Goal: Task Accomplishment & Management: Use online tool/utility

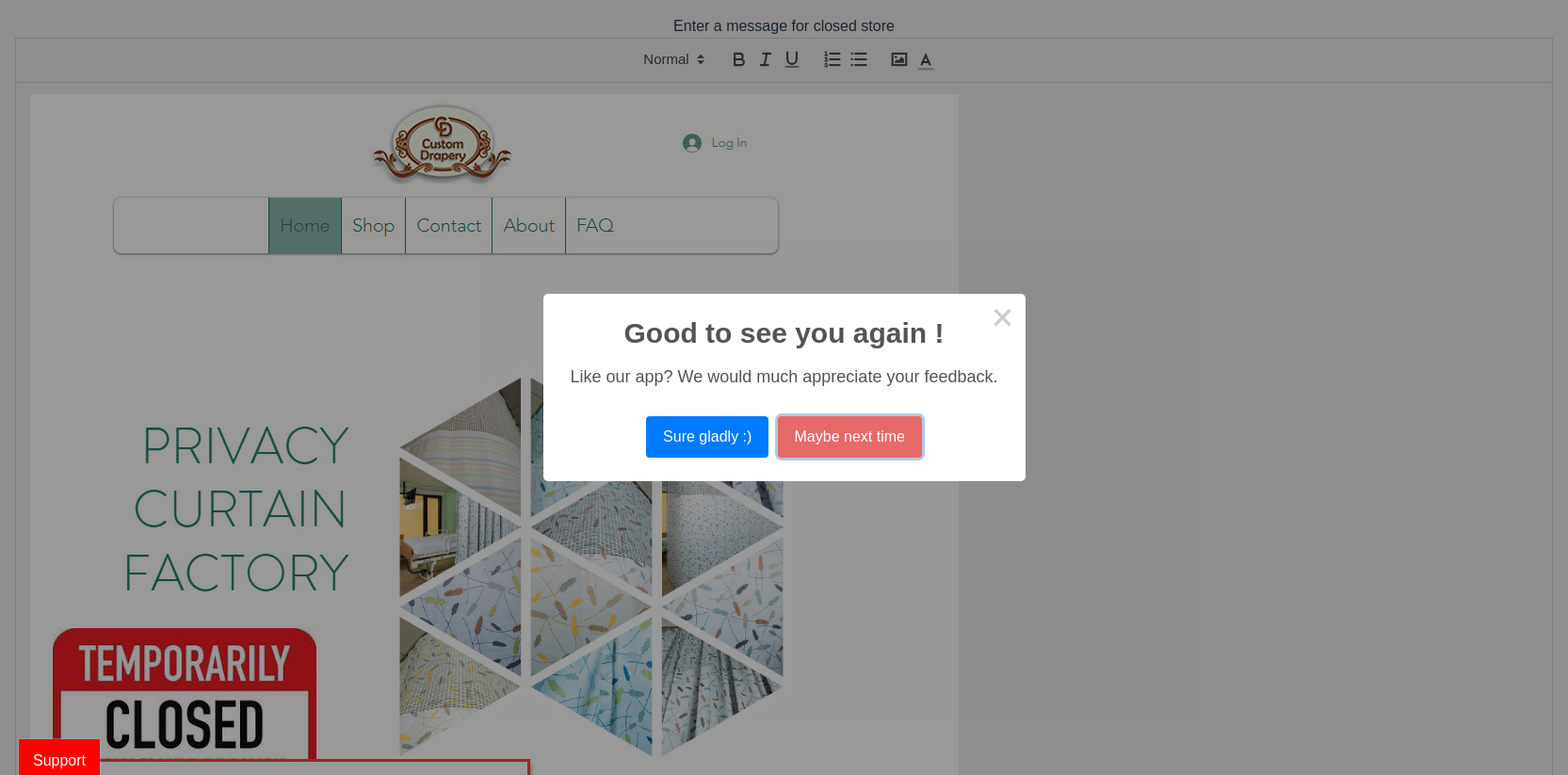
click at [861, 431] on button "Maybe next time" at bounding box center [850, 436] width 144 height 41
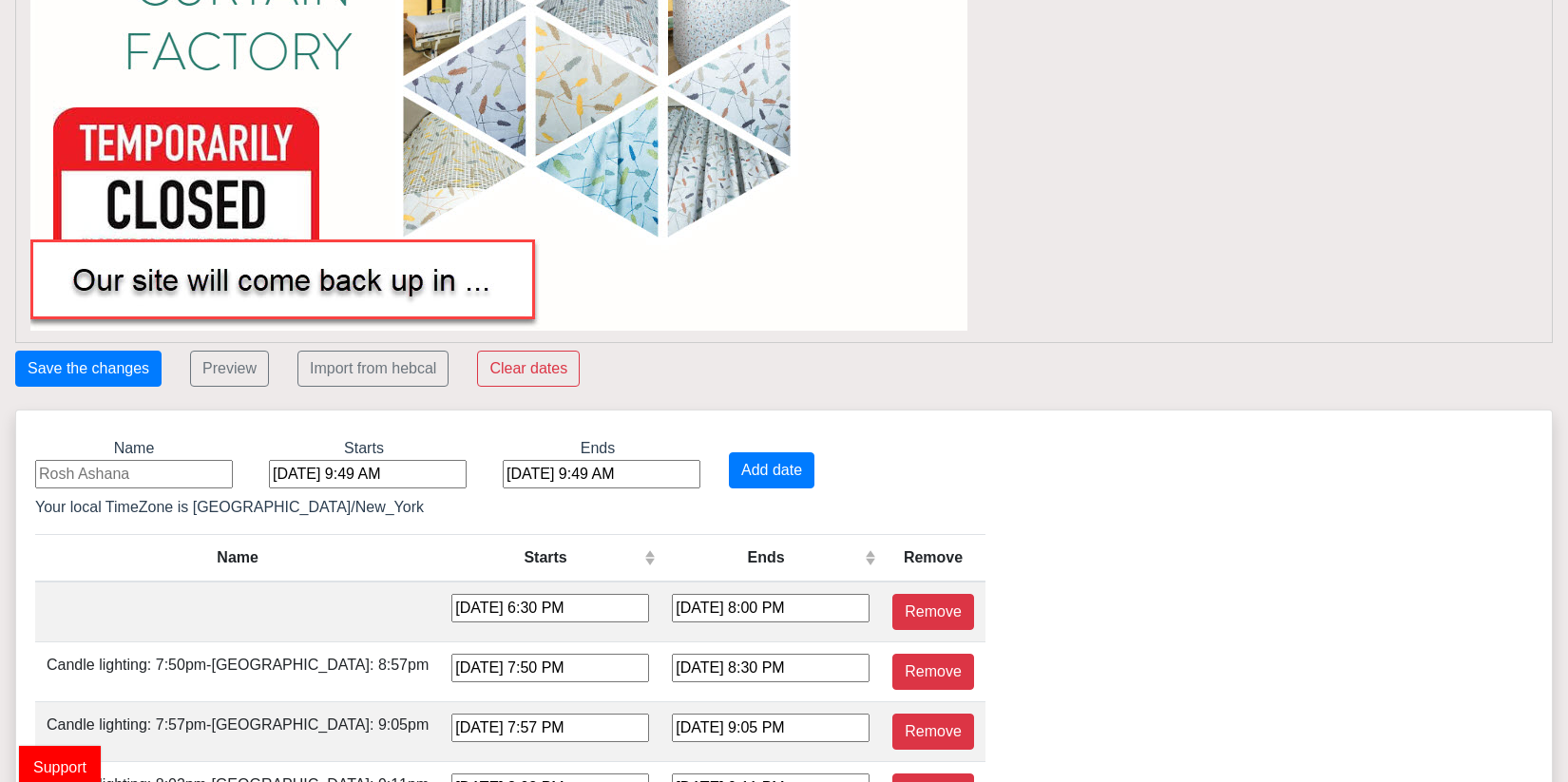
scroll to position [571, 0]
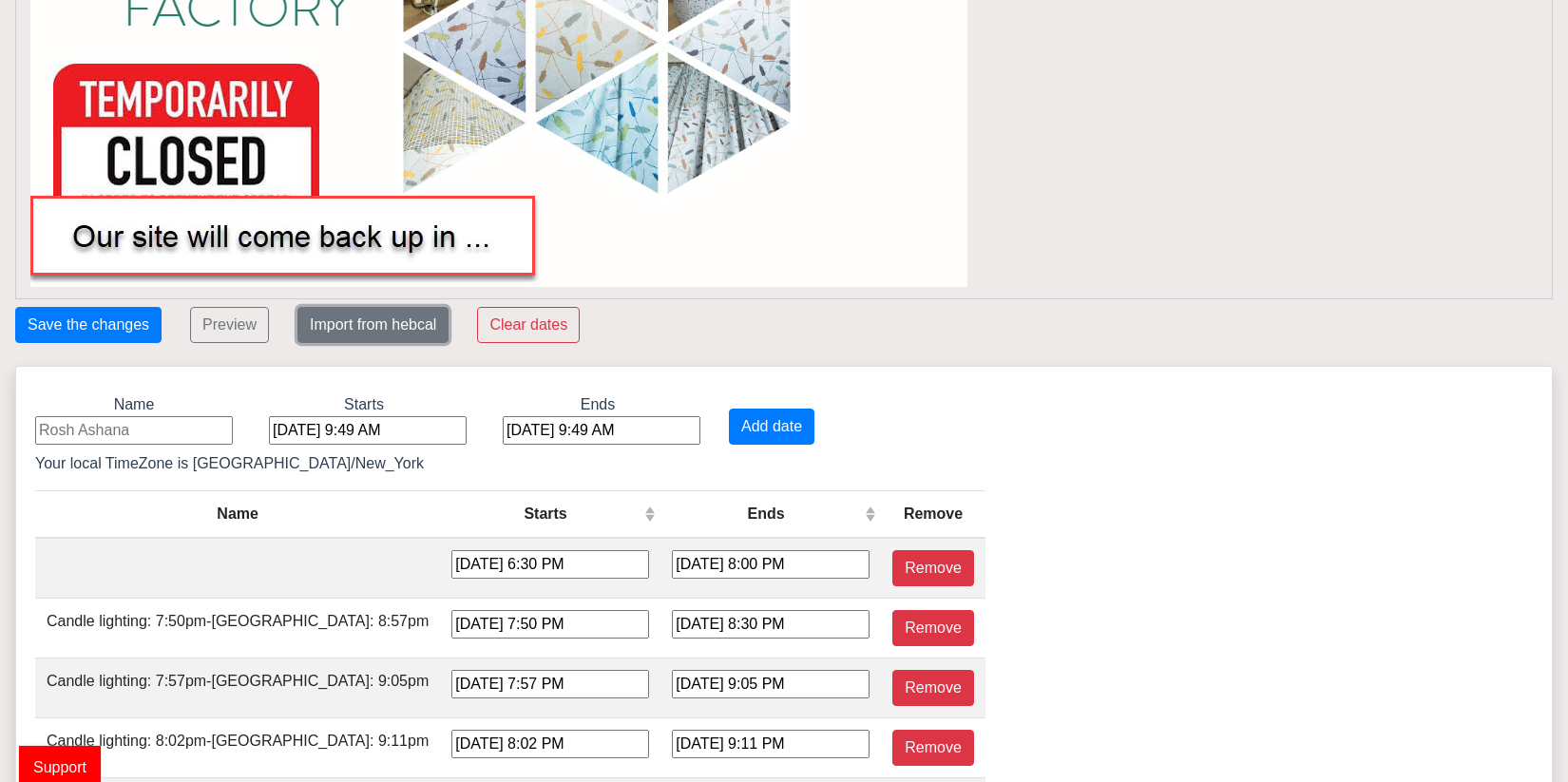
click at [404, 334] on button "Import from hebcal" at bounding box center [372, 324] width 151 height 36
click at [394, 321] on button "Import from hebcal" at bounding box center [372, 324] width 151 height 36
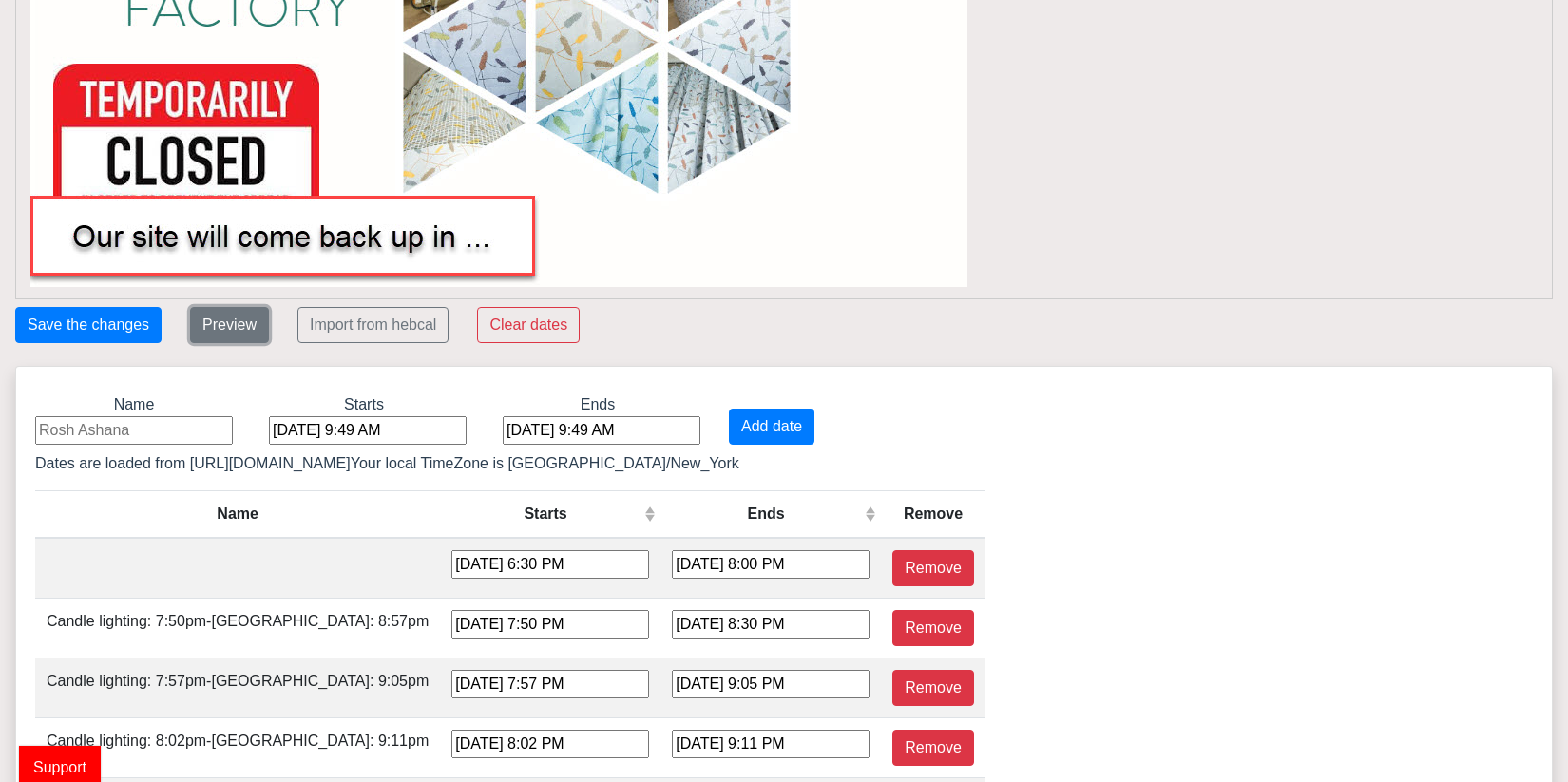
click at [228, 328] on button "Preview" at bounding box center [230, 324] width 79 height 36
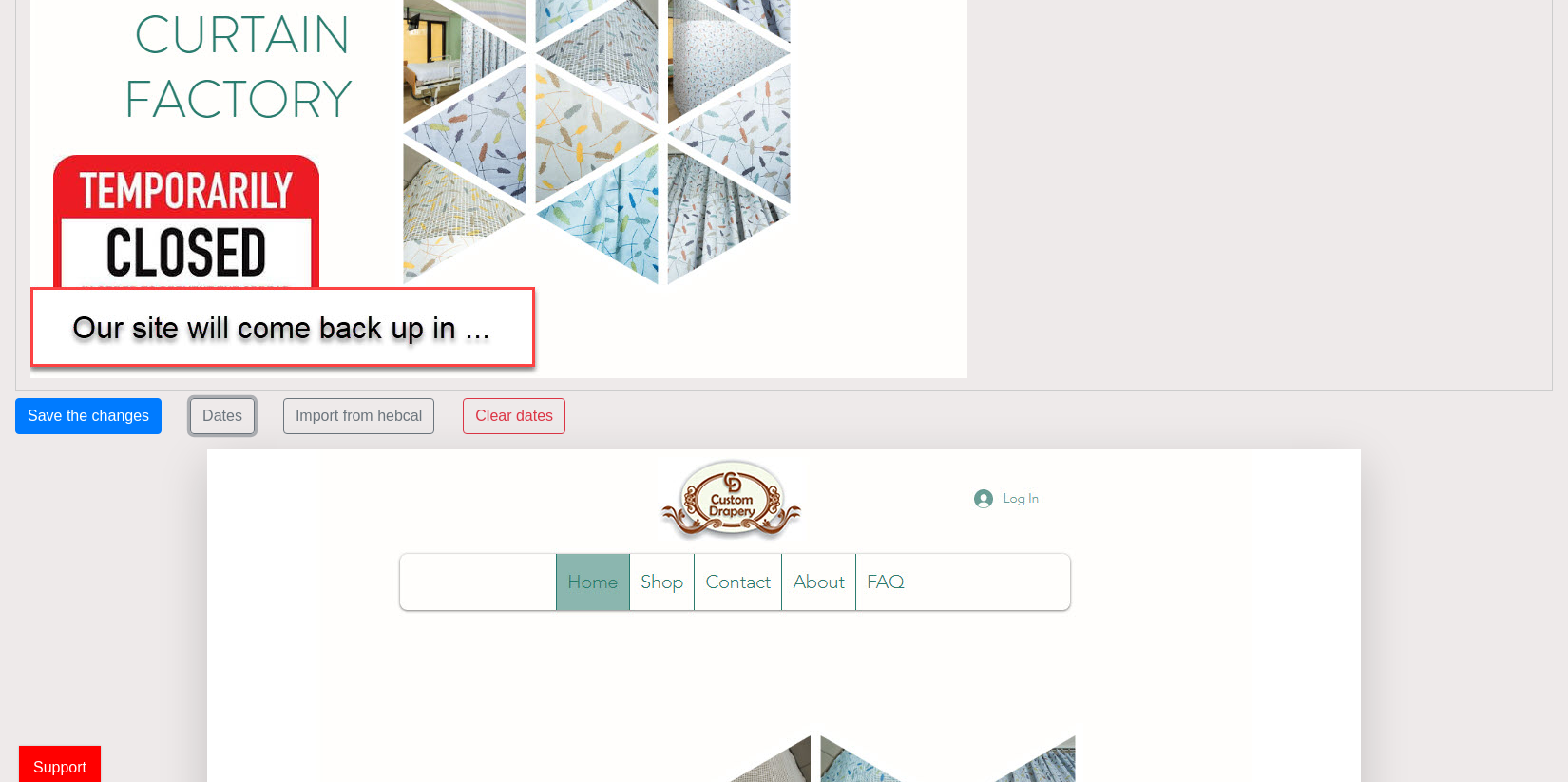
scroll to position [441, 0]
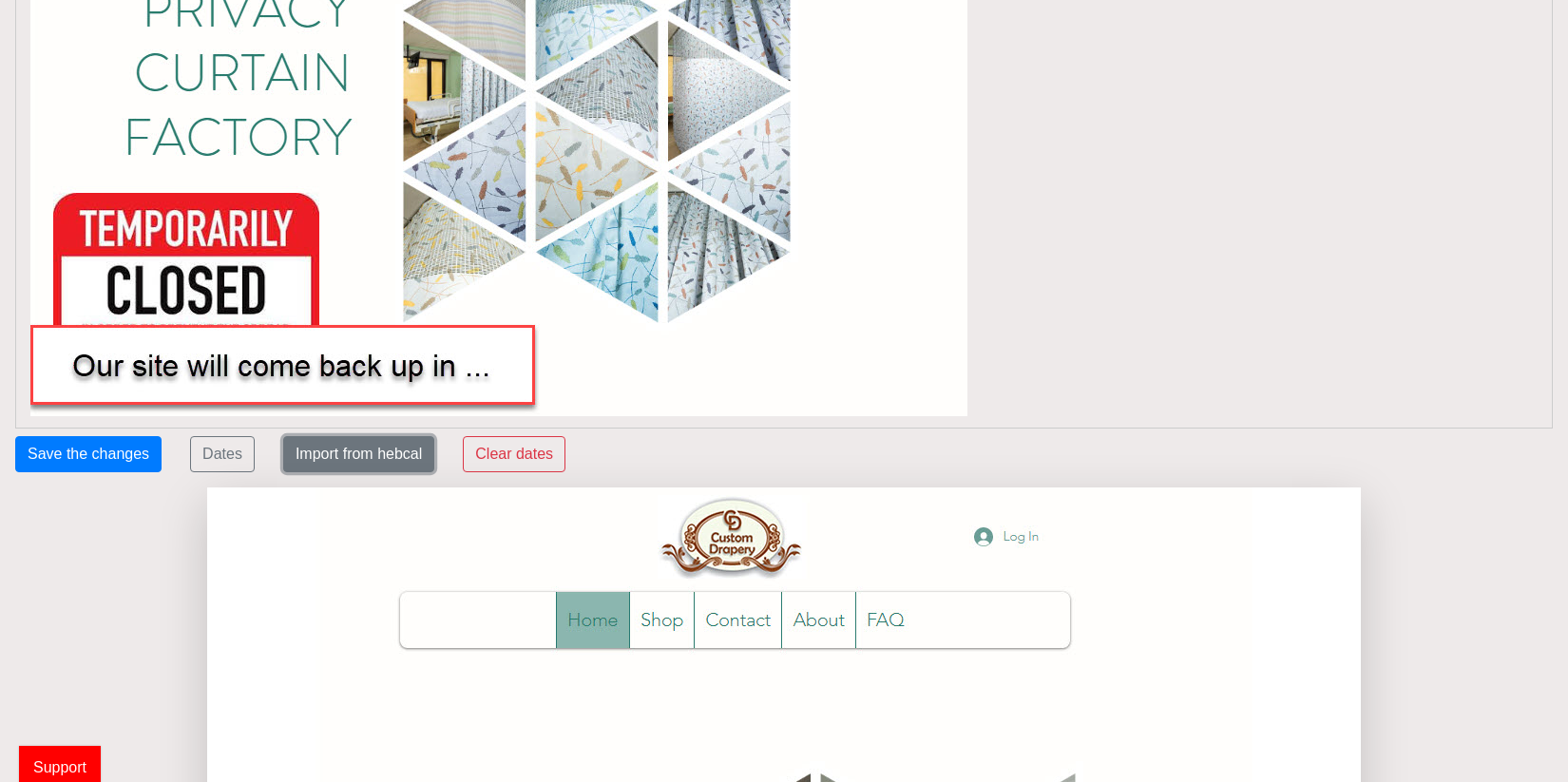
click at [350, 461] on button "Import from hebcal" at bounding box center [358, 454] width 151 height 36
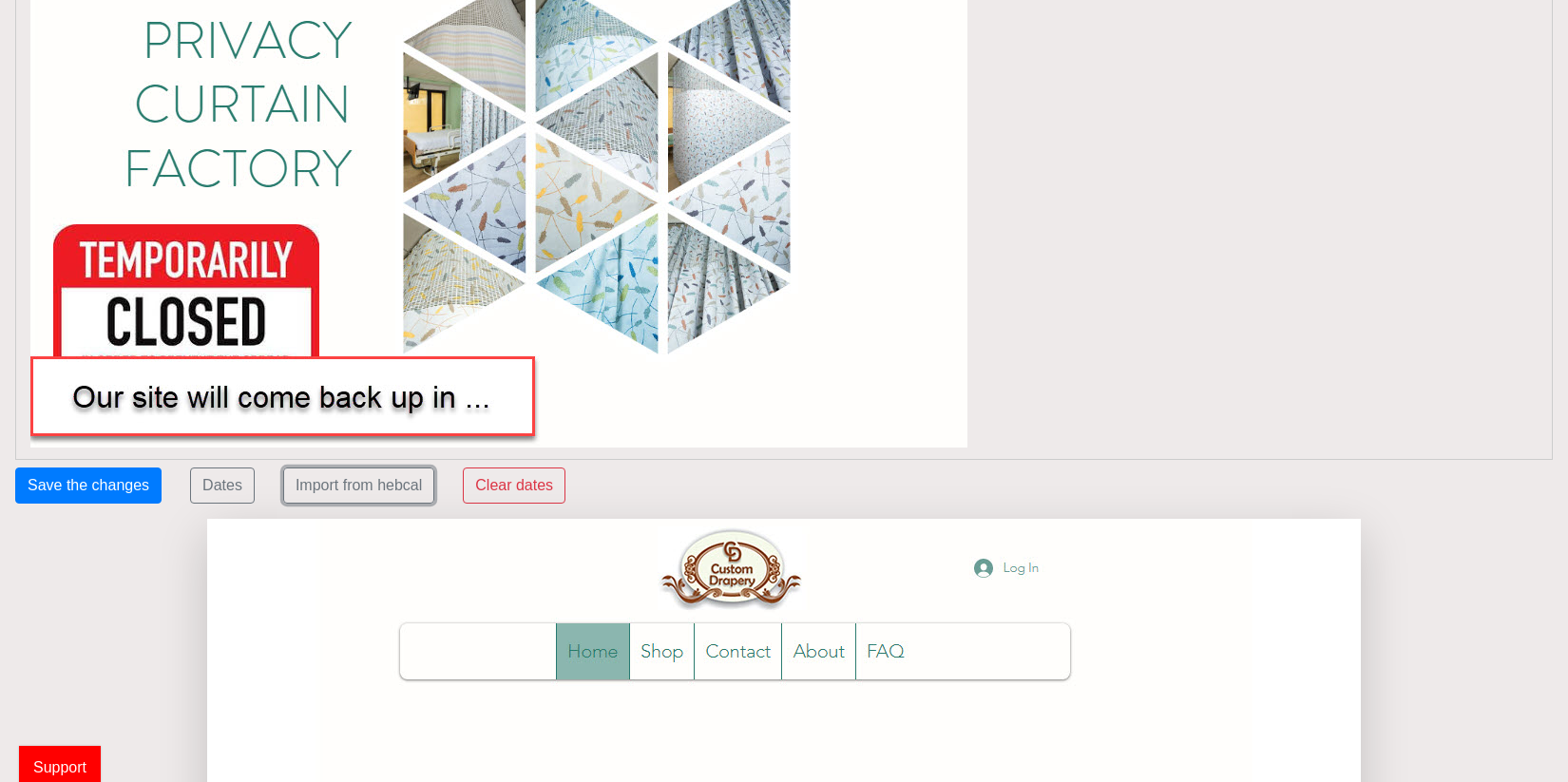
scroll to position [475, 0]
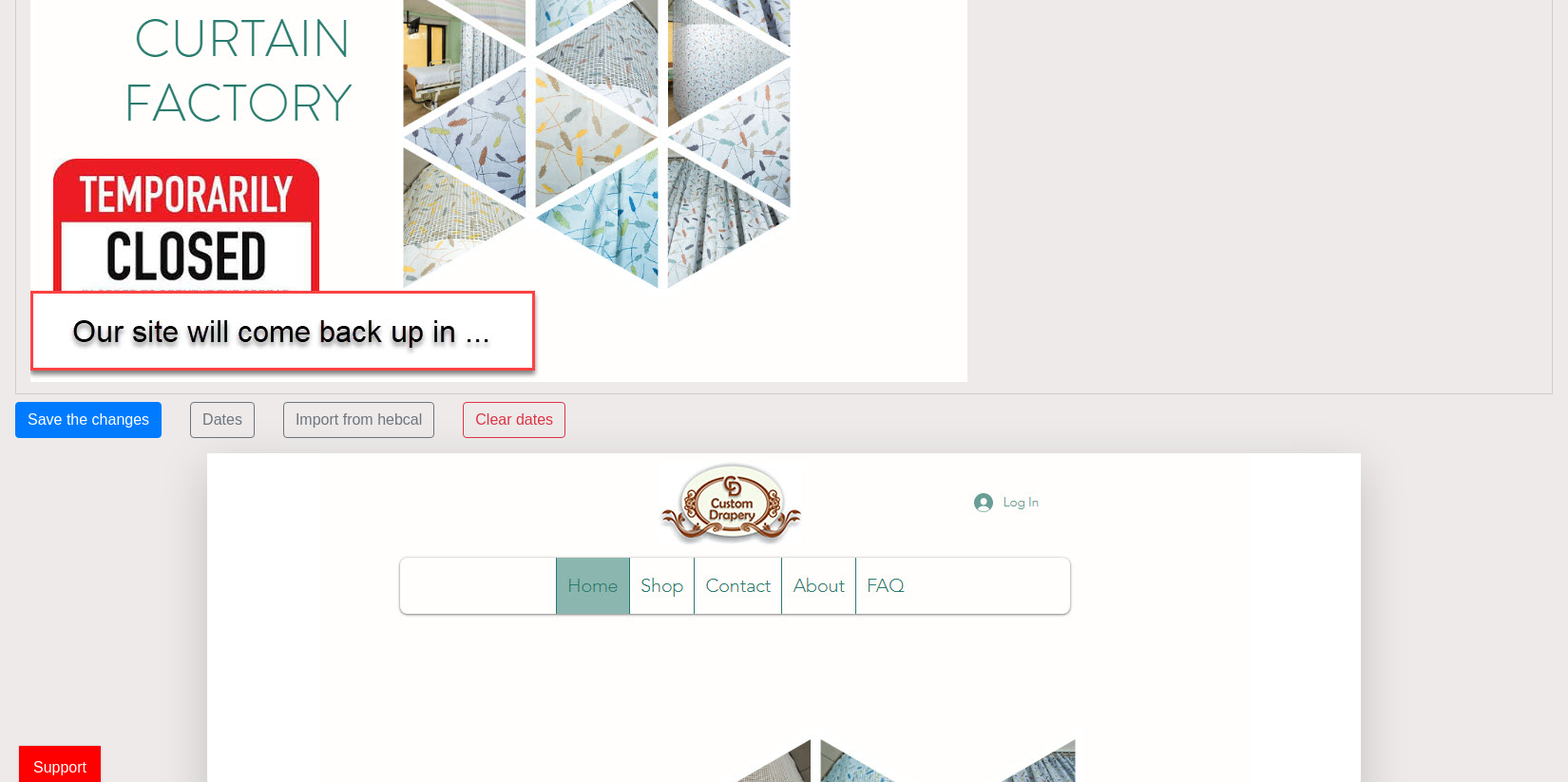
click at [478, 336] on img at bounding box center [499, 1] width 937 height 763
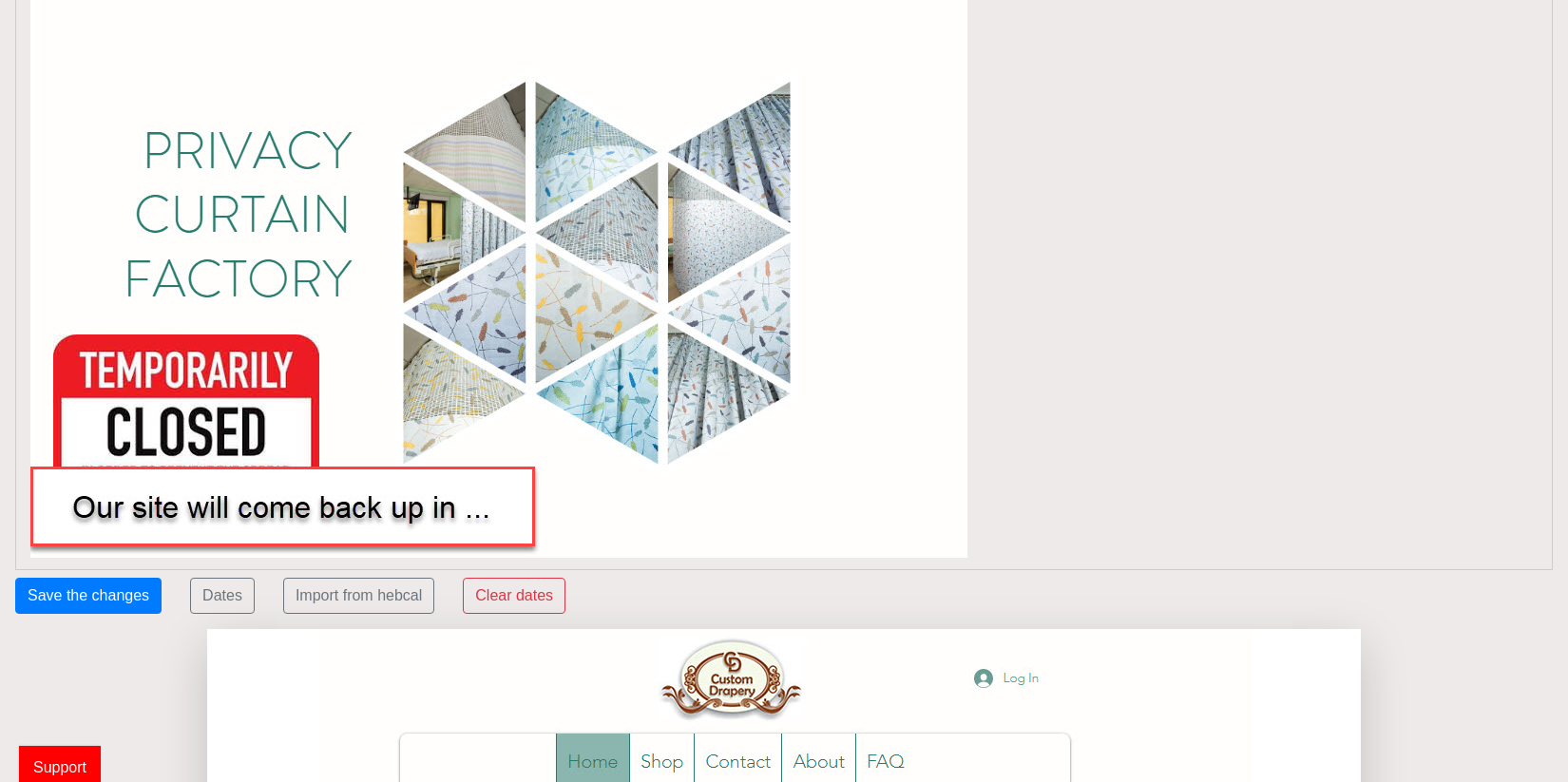
scroll to position [251, 0]
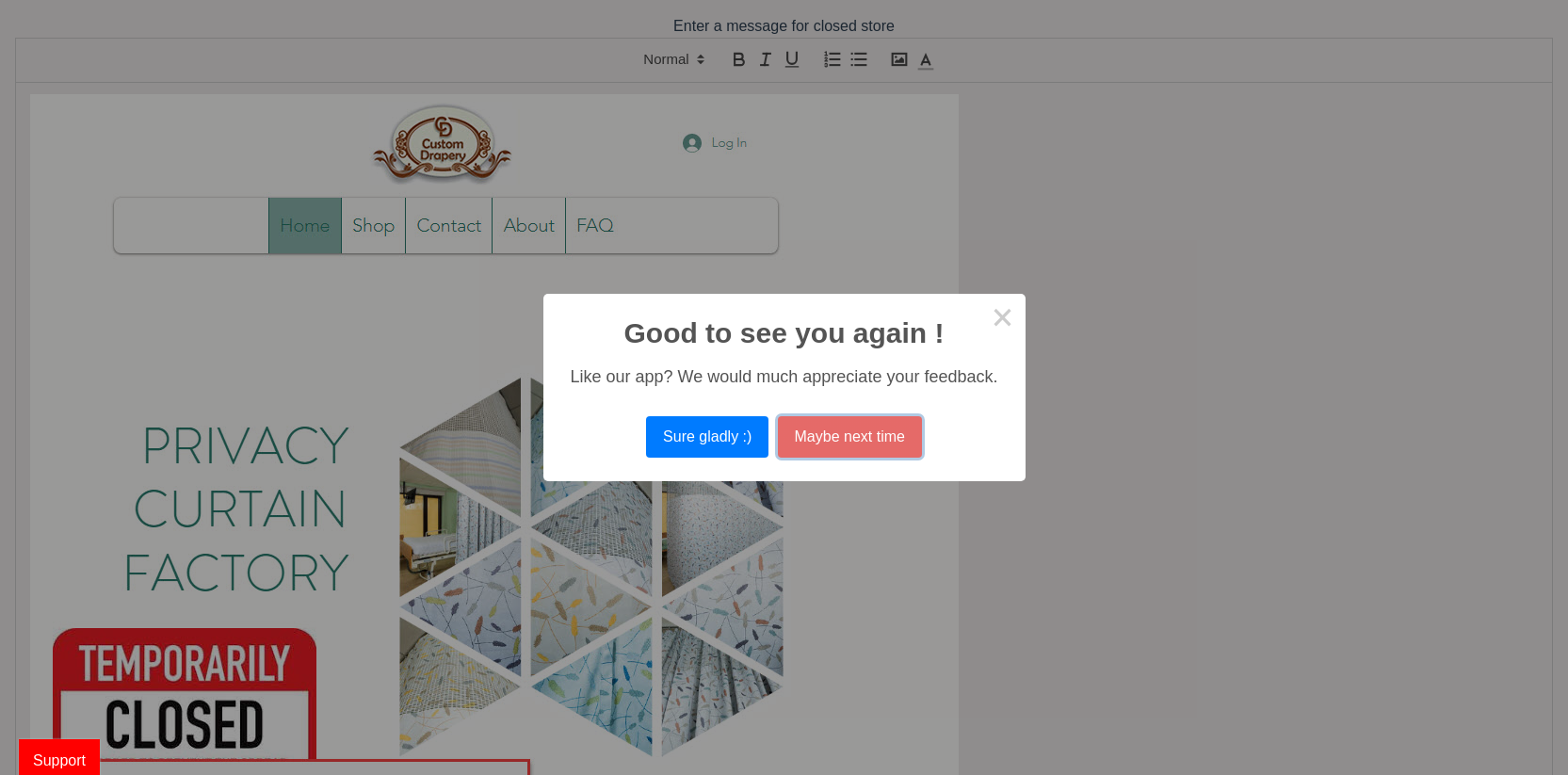
click at [862, 430] on button "Maybe next time" at bounding box center [850, 436] width 144 height 41
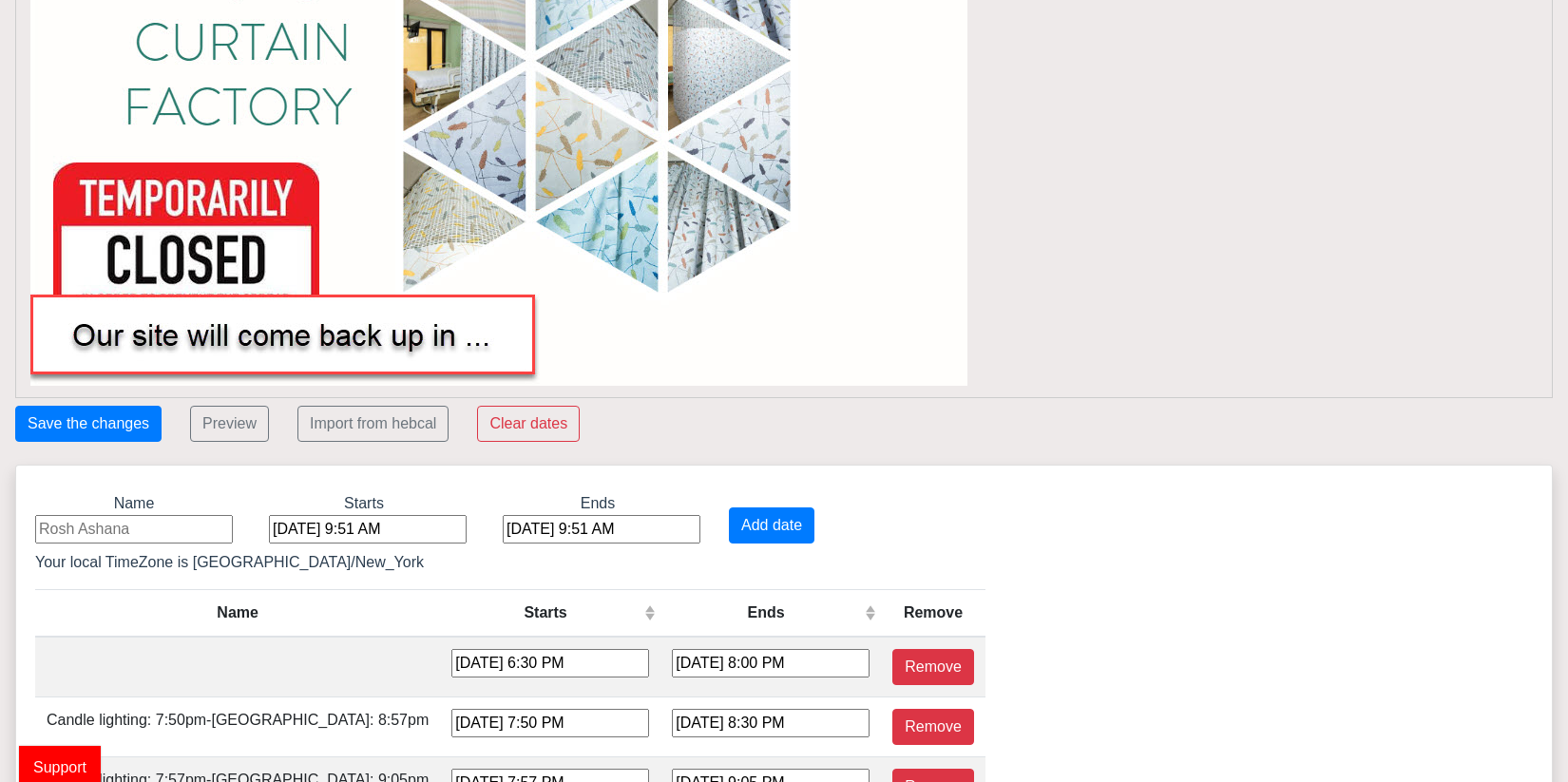
scroll to position [475, 0]
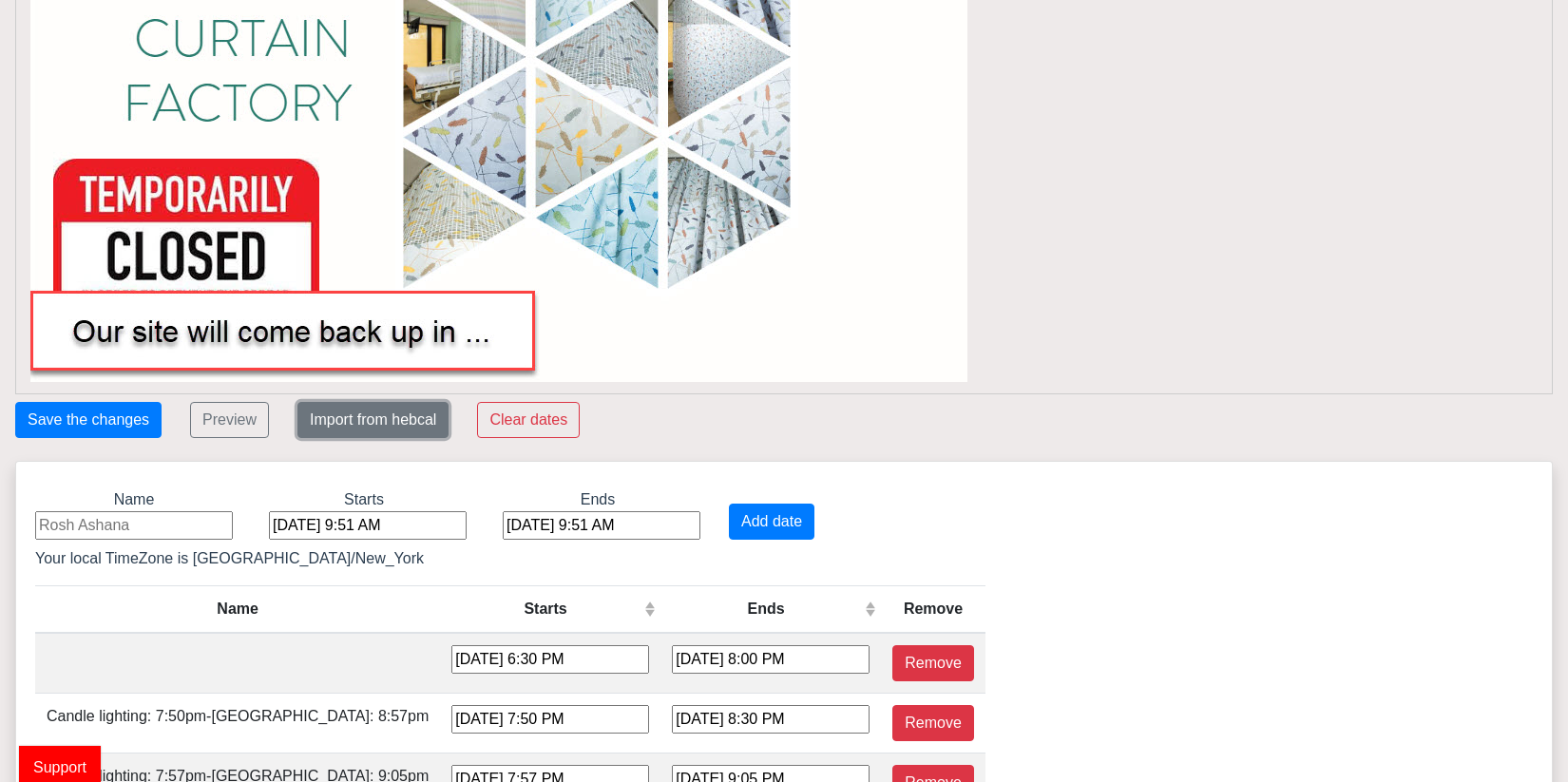
click at [352, 423] on button "Import from hebcal" at bounding box center [372, 420] width 151 height 36
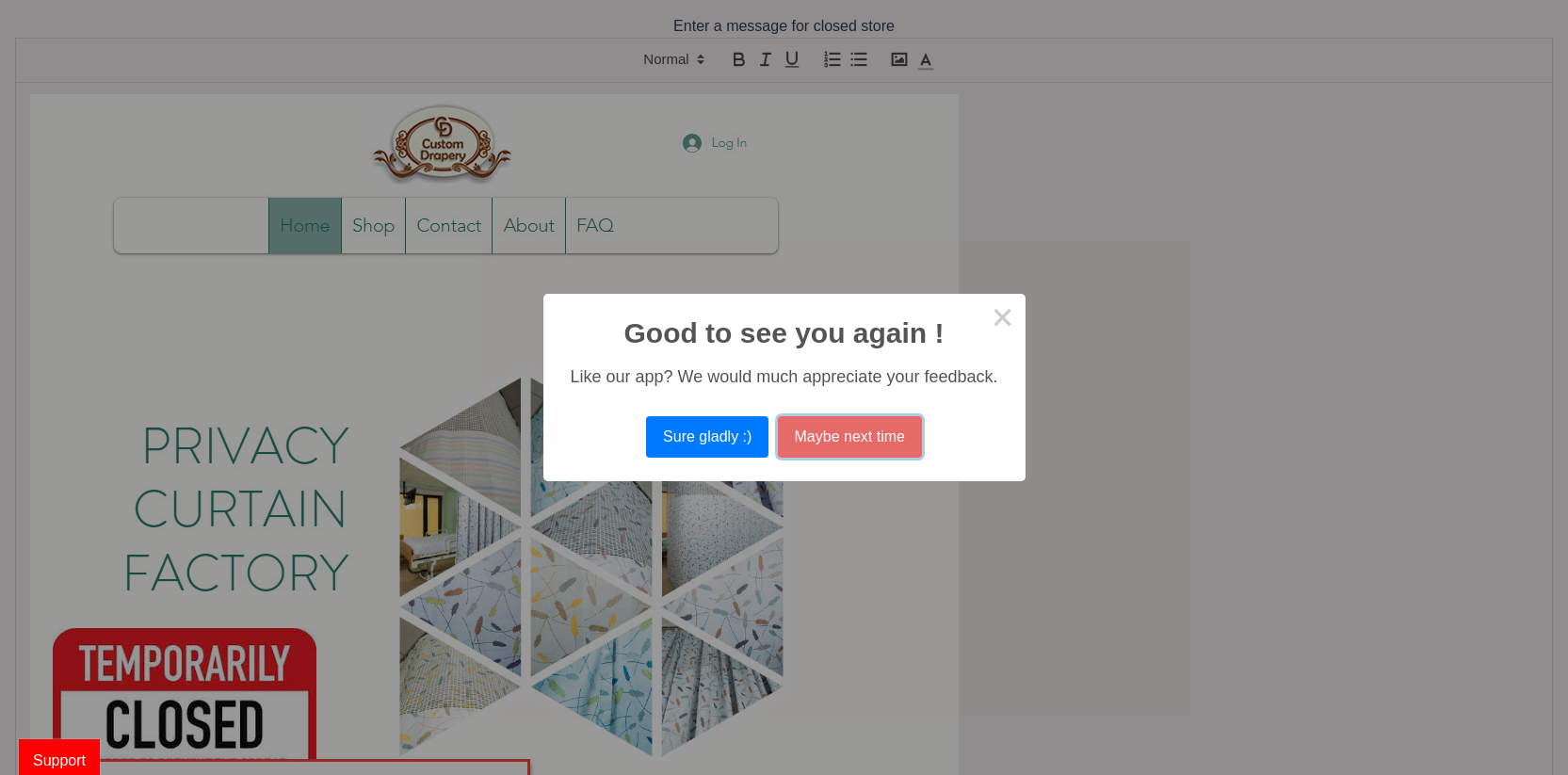
click at [850, 437] on button "Maybe next time" at bounding box center [850, 436] width 144 height 41
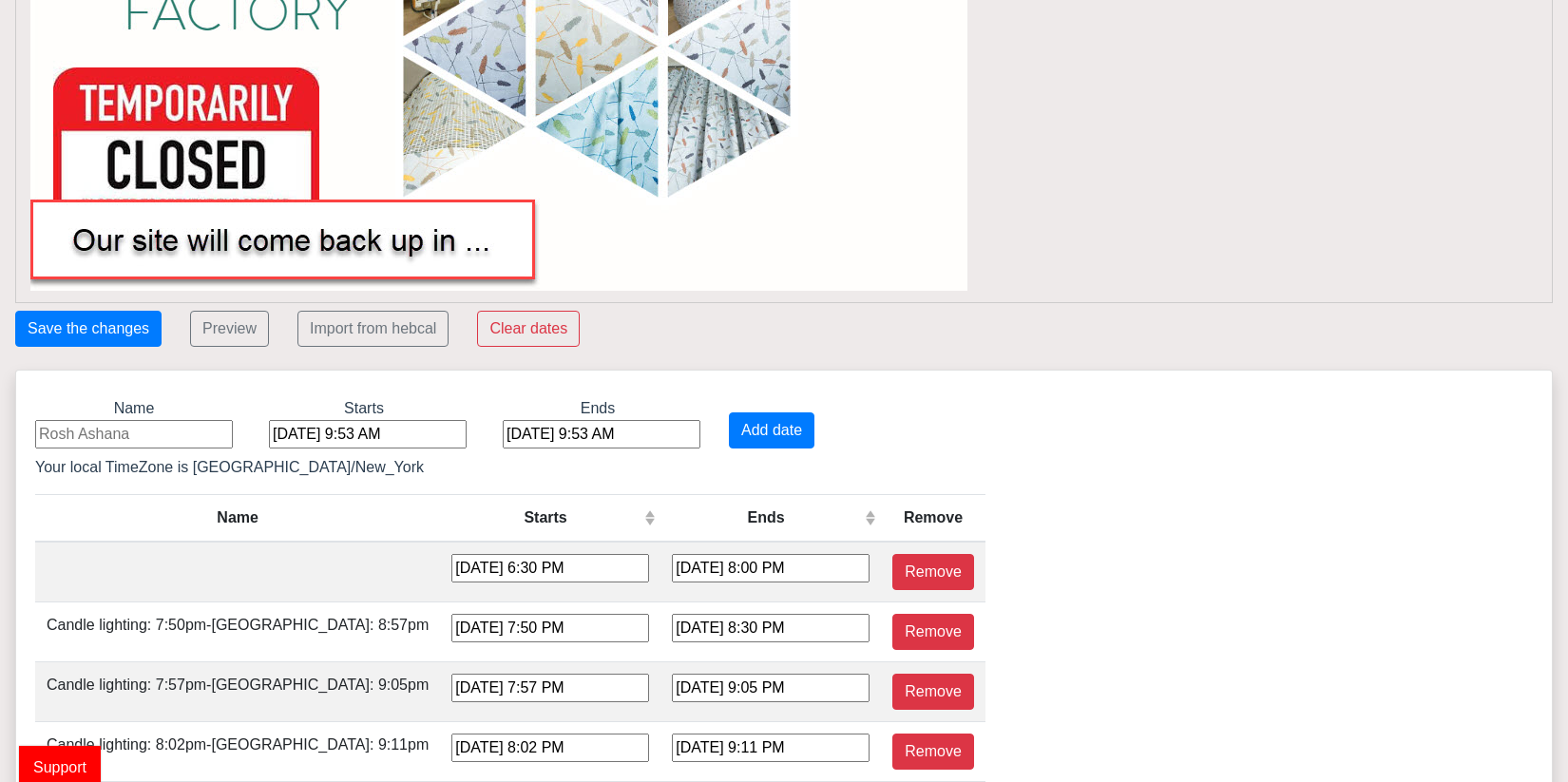
scroll to position [571, 0]
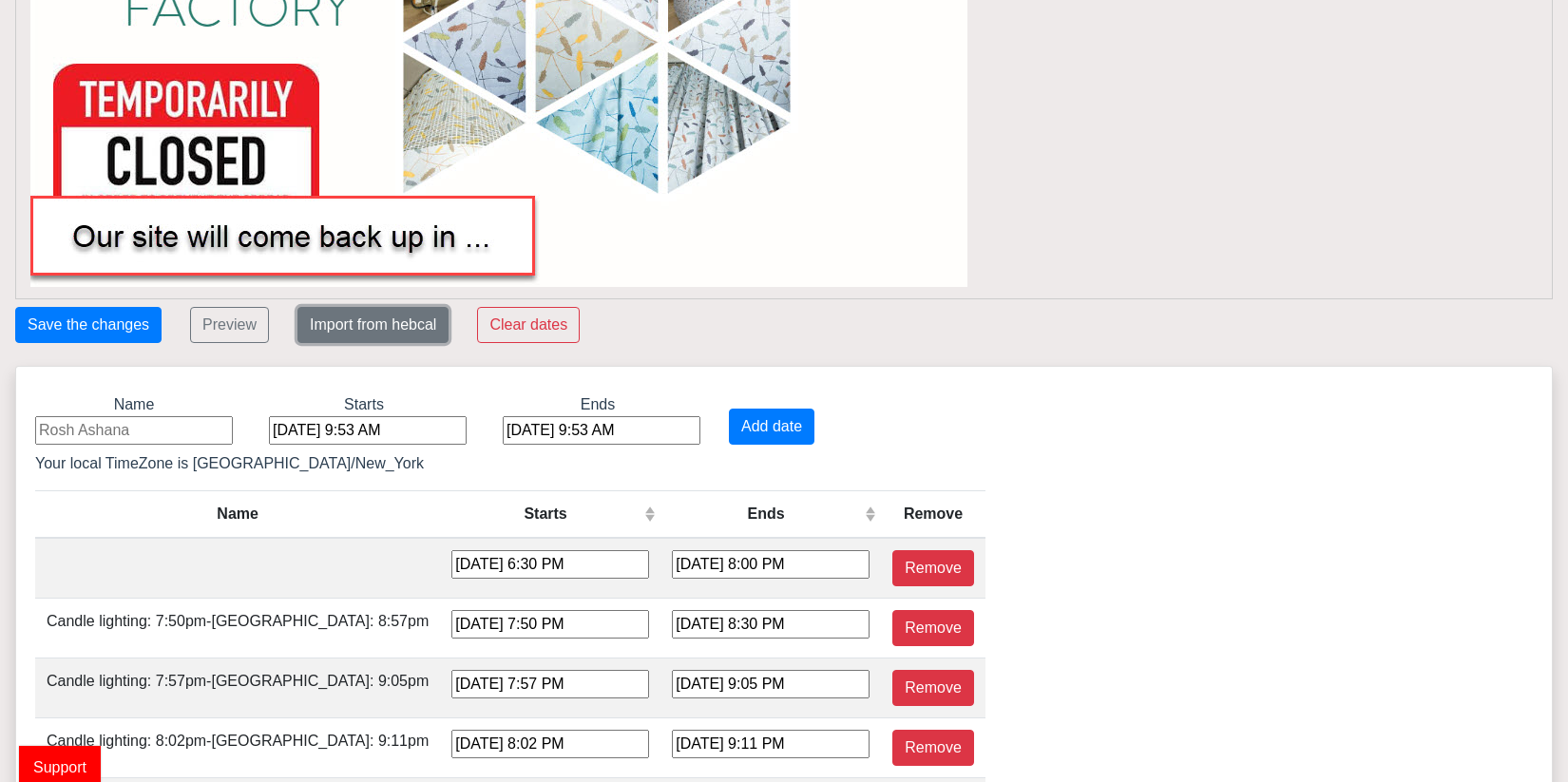
click at [404, 333] on button "Import from hebcal" at bounding box center [372, 324] width 151 height 36
drag, startPoint x: 356, startPoint y: 461, endPoint x: 206, endPoint y: 464, distance: 150.0
click at [193, 467] on span "Dates are loaded from [URL][DOMAIN_NAME]" at bounding box center [192, 463] width 316 height 16
copy span "[URL][DOMAIN_NAME]"
